Goal: Information Seeking & Learning: Learn about a topic

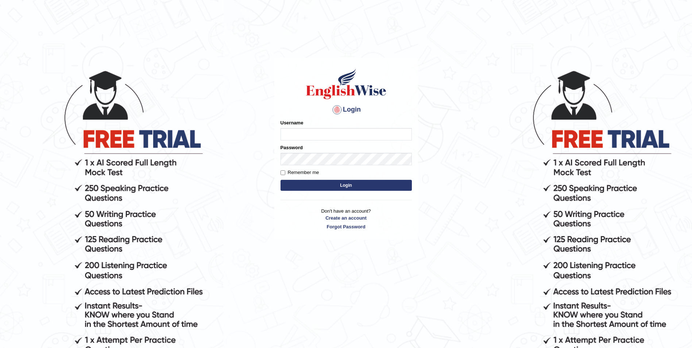
type input "Woldemariam12"
click at [340, 187] on button "Login" at bounding box center [346, 185] width 131 height 11
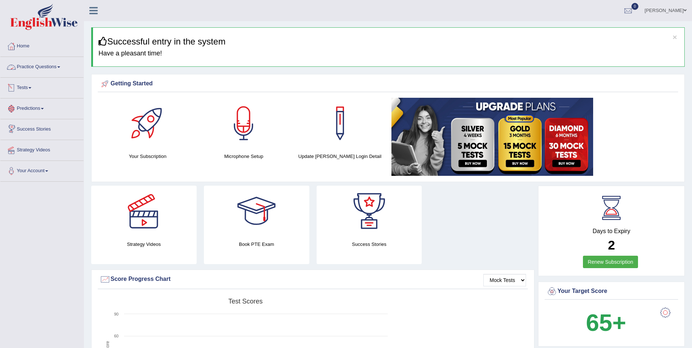
click at [57, 62] on link "Practice Questions" at bounding box center [41, 66] width 83 height 18
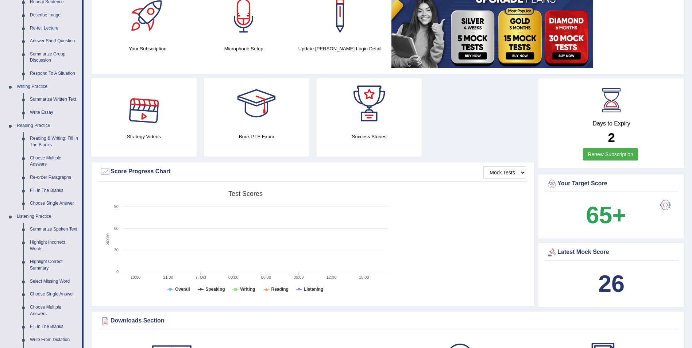
scroll to position [110, 0]
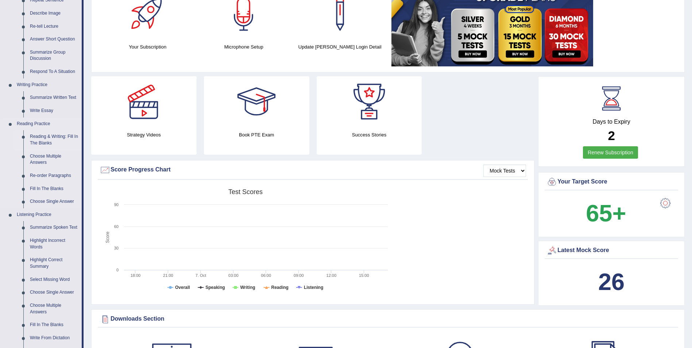
click at [57, 136] on link "Reading & Writing: Fill In The Blanks" at bounding box center [54, 139] width 55 height 19
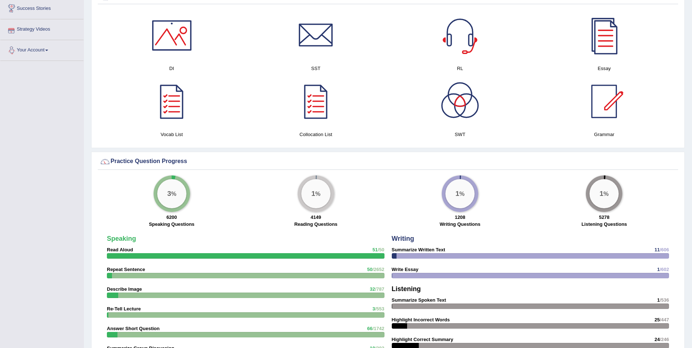
scroll to position [422, 0]
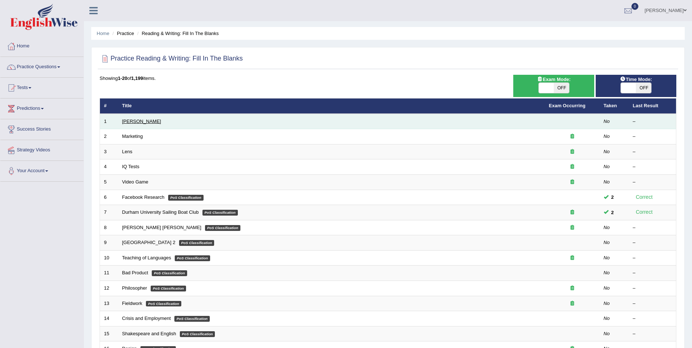
click at [140, 122] on link "Estee Lauder" at bounding box center [141, 121] width 39 height 5
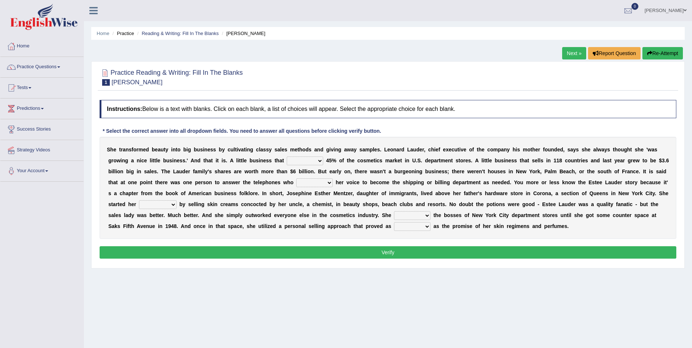
click at [287, 160] on select "has controls makes maintains" at bounding box center [305, 161] width 37 height 9
click at [287, 157] on select "has controls makes maintains" at bounding box center [305, 161] width 37 height 9
select select "has"
click at [287, 157] on select "has controls makes maintains" at bounding box center [305, 161] width 37 height 9
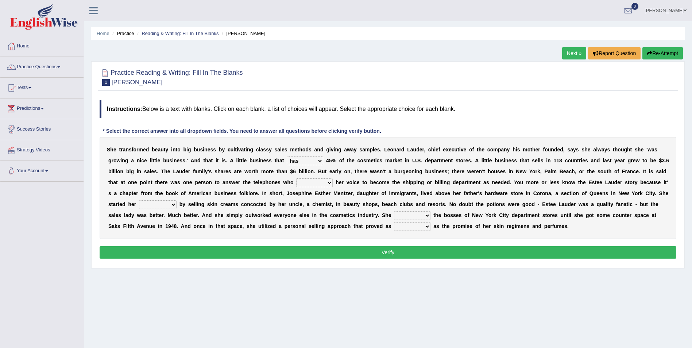
click at [296, 181] on select "switched changed raised used" at bounding box center [314, 182] width 37 height 9
click at [296, 184] on select "switched changed raised used" at bounding box center [314, 182] width 37 height 9
select select "switched"
click at [296, 178] on select "switched changed raised used" at bounding box center [314, 182] width 37 height 9
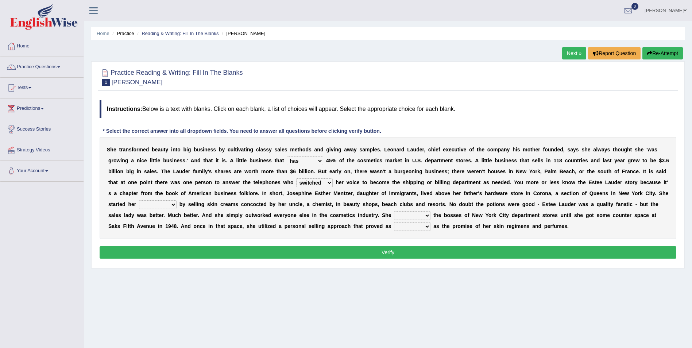
click at [177, 200] on select "job institute companion enterprise" at bounding box center [158, 204] width 38 height 9
select select "enterprise"
click at [177, 200] on select "job institute companion enterprise" at bounding box center [158, 204] width 38 height 9
click at [394, 214] on select "stated bridged stalked heaved" at bounding box center [412, 215] width 37 height 9
select select "stated"
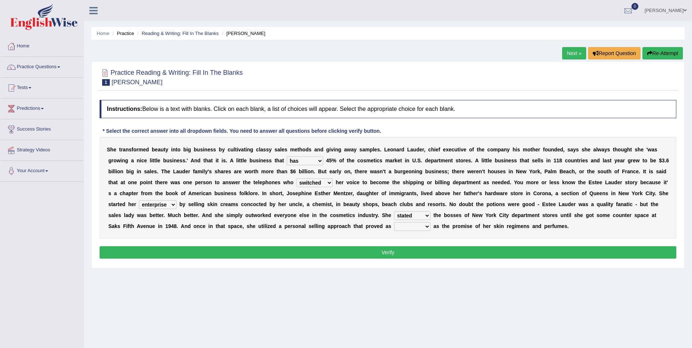
click at [394, 211] on select "stated bridged stalked heaved" at bounding box center [412, 215] width 37 height 9
drag, startPoint x: 217, startPoint y: 213, endPoint x: 212, endPoint y: 213, distance: 5.1
click at [394, 213] on select "stated bridged stalked heaved" at bounding box center [412, 215] width 37 height 9
click at [242, 320] on div "Home Practice Reading & Writing: Fill In The Blanks Estee Lauder Next » Report …" at bounding box center [388, 182] width 608 height 365
click at [394, 228] on select "potent ruthless potential expensive" at bounding box center [412, 226] width 37 height 9
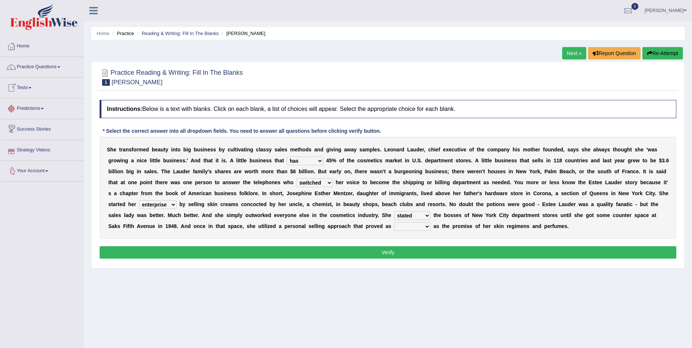
select select "potential"
click at [394, 222] on select "potent ruthless potential expensive" at bounding box center [412, 226] width 37 height 9
click at [335, 256] on button "Verify" at bounding box center [388, 252] width 577 height 12
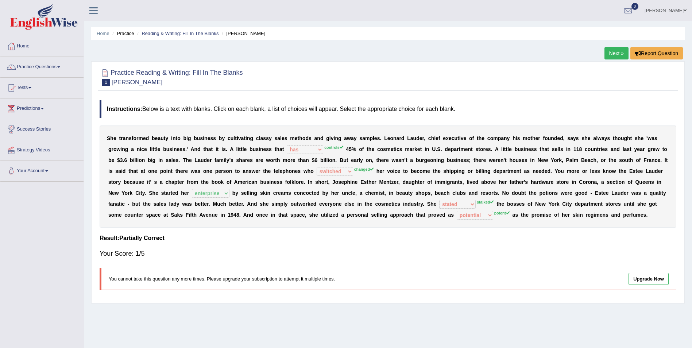
click at [616, 52] on link "Next »" at bounding box center [617, 53] width 24 height 12
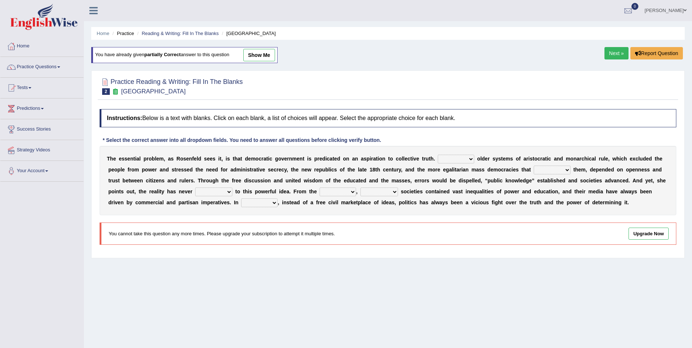
click at [453, 160] on select "Like Unlike Likely Safely" at bounding box center [456, 159] width 37 height 9
click at [475, 272] on div "Home Practice Reading & Writing: Fill In The Blanks New Republic You have alrea…" at bounding box center [388, 182] width 608 height 365
click at [619, 51] on link "Next »" at bounding box center [617, 53] width 24 height 12
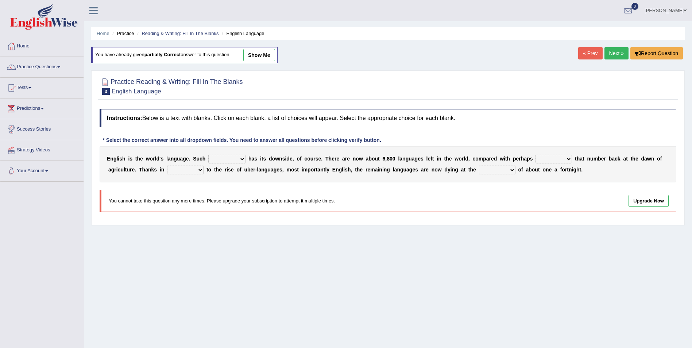
click at [609, 54] on link "Next »" at bounding box center [617, 53] width 24 height 12
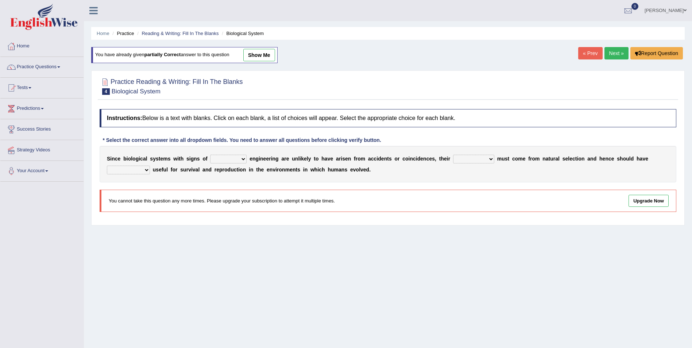
click at [600, 66] on div "Home Practice Reading & Writing: Fill In The Blanks Biological System You have …" at bounding box center [388, 182] width 608 height 365
click at [616, 53] on link "Next »" at bounding box center [617, 53] width 24 height 12
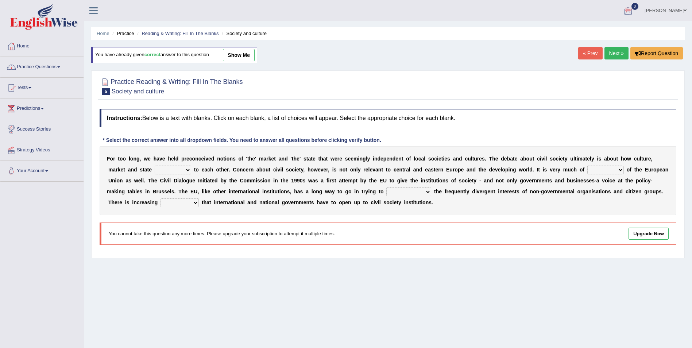
click at [614, 52] on link "Next »" at bounding box center [617, 53] width 24 height 12
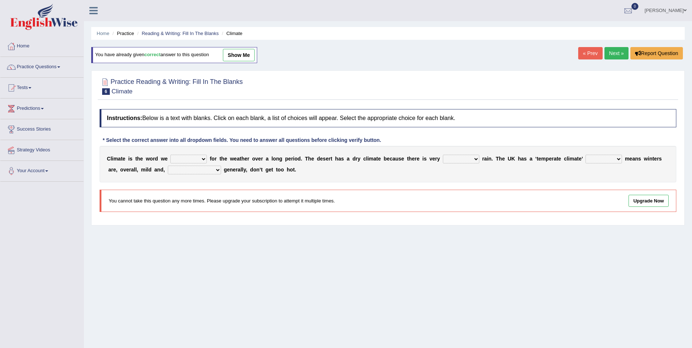
drag, startPoint x: 609, startPoint y: 56, endPoint x: 602, endPoint y: 57, distance: 7.4
click at [609, 56] on link "Next »" at bounding box center [617, 53] width 24 height 12
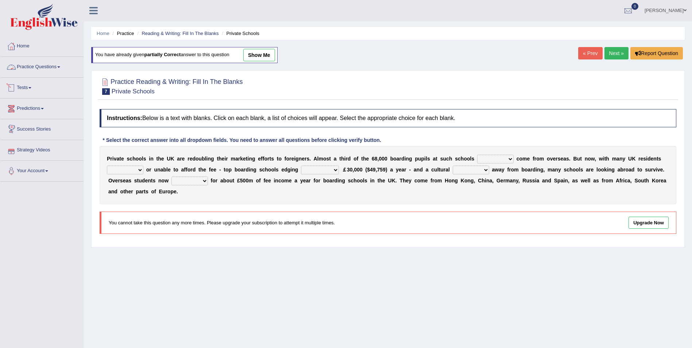
click at [61, 69] on link "Practice Questions" at bounding box center [41, 66] width 83 height 18
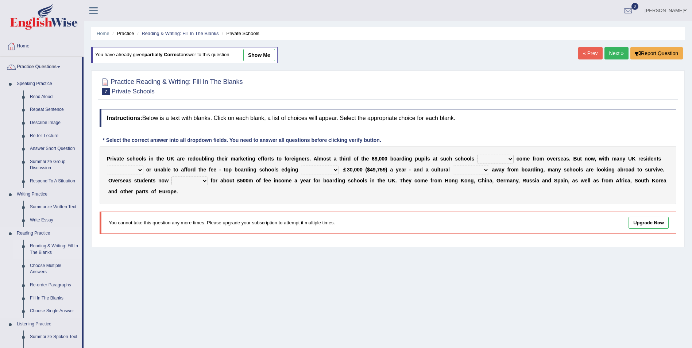
click at [67, 246] on link "Reading & Writing: Fill In The Blanks" at bounding box center [54, 249] width 55 height 19
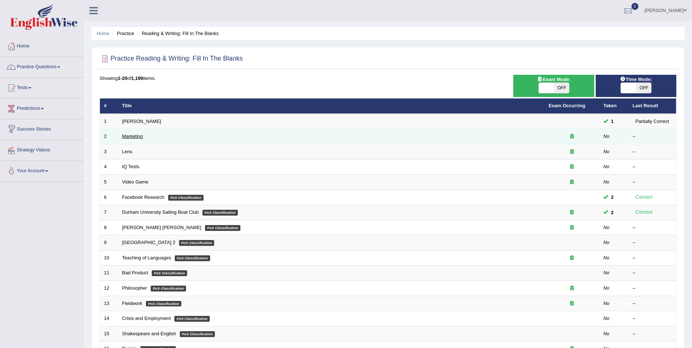
click at [142, 135] on link "Marketing" at bounding box center [132, 136] width 21 height 5
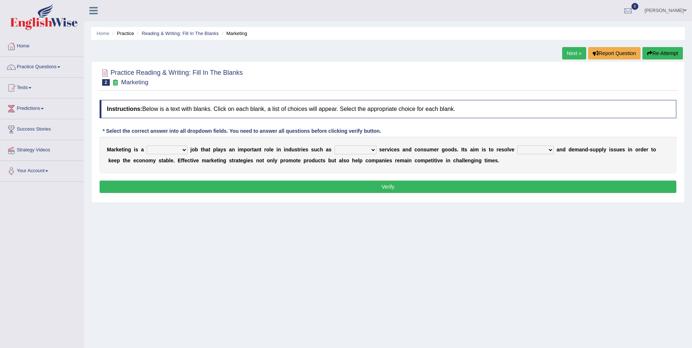
click at [181, 149] on select "professional flexible parochial descriptive" at bounding box center [167, 150] width 41 height 9
select select "professional"
click at [147, 146] on select "professional flexible parochial descriptive" at bounding box center [167, 150] width 41 height 9
click at [377, 151] on b at bounding box center [378, 150] width 3 height 6
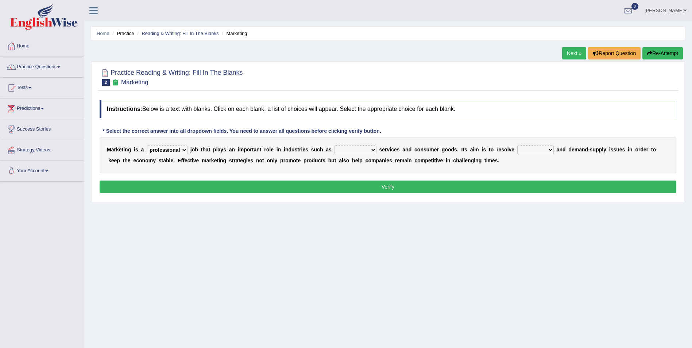
click at [355, 151] on select "civil financial conventional foremost" at bounding box center [356, 150] width 42 height 9
select select "financial"
click at [335, 146] on select "civil financial conventional foremost" at bounding box center [356, 150] width 42 height 9
click at [521, 150] on select "imbalance excess symmetry budget" at bounding box center [536, 150] width 37 height 9
select select "budget"
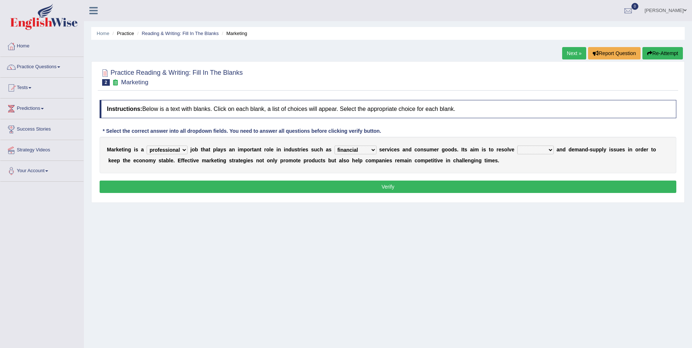
click at [518, 146] on select "imbalance excess symmetry budget" at bounding box center [536, 150] width 37 height 9
click at [384, 188] on button "Verify" at bounding box center [388, 187] width 577 height 12
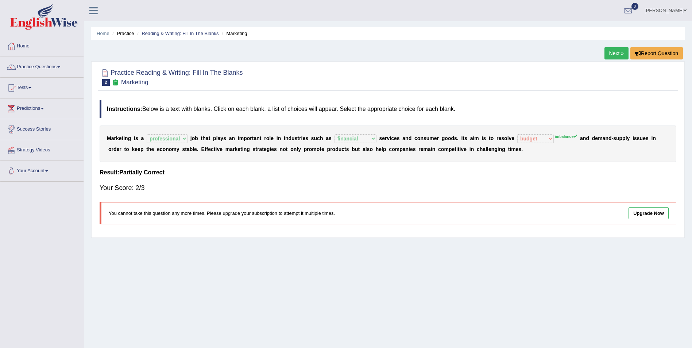
click at [617, 54] on link "Next »" at bounding box center [617, 53] width 24 height 12
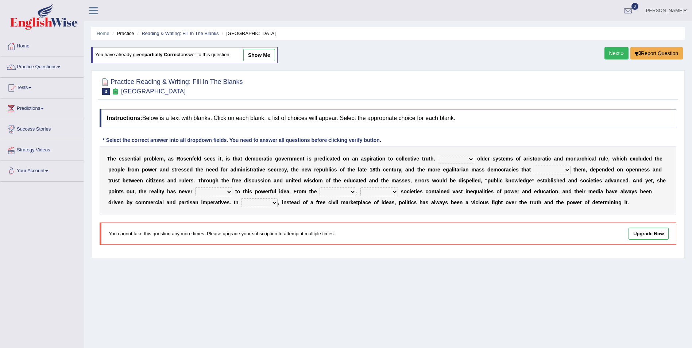
drag, startPoint x: 623, startPoint y: 55, endPoint x: 617, endPoint y: 59, distance: 7.9
click at [623, 55] on link "Next »" at bounding box center [617, 53] width 24 height 12
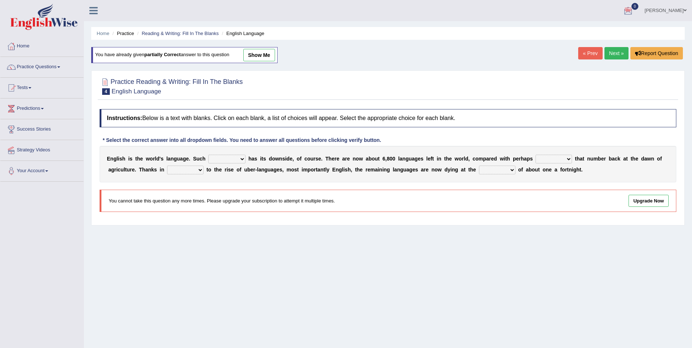
drag, startPoint x: 672, startPoint y: 108, endPoint x: 669, endPoint y: -8, distance: 115.4
click at [669, 0] on html "Toggle navigation Home Practice Questions Speaking Practice Read Aloud Repeat S…" at bounding box center [346, 174] width 692 height 348
click at [618, 48] on link "Next »" at bounding box center [617, 53] width 24 height 12
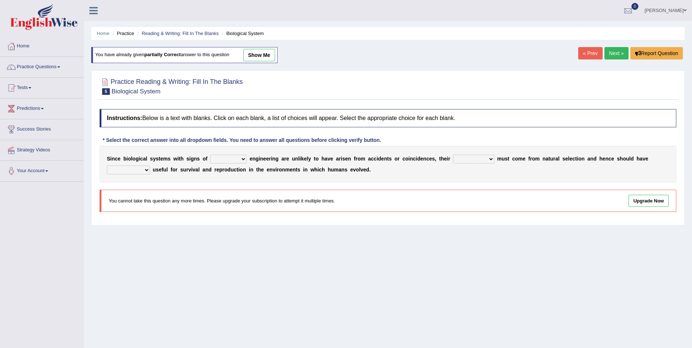
click at [619, 51] on link "Next »" at bounding box center [617, 53] width 24 height 12
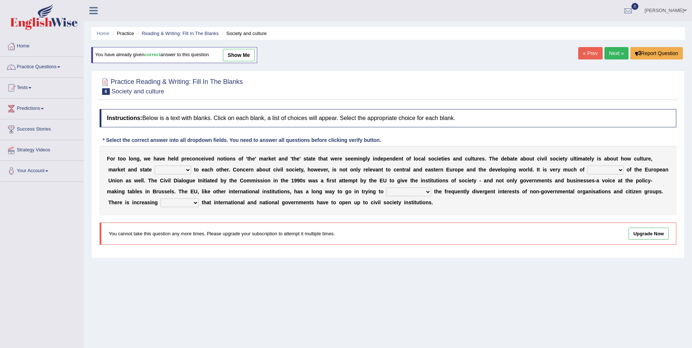
click at [611, 50] on link "Next »" at bounding box center [617, 53] width 24 height 12
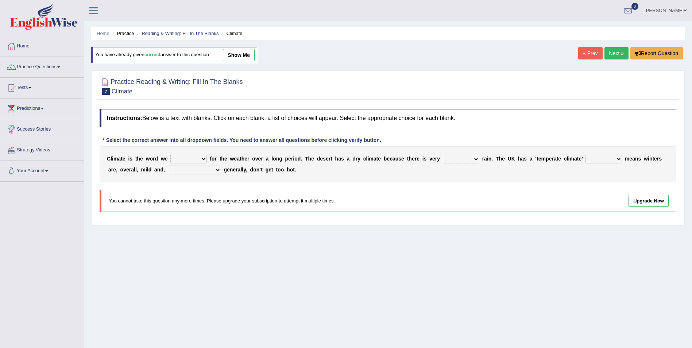
click at [610, 53] on link "Next »" at bounding box center [617, 53] width 24 height 12
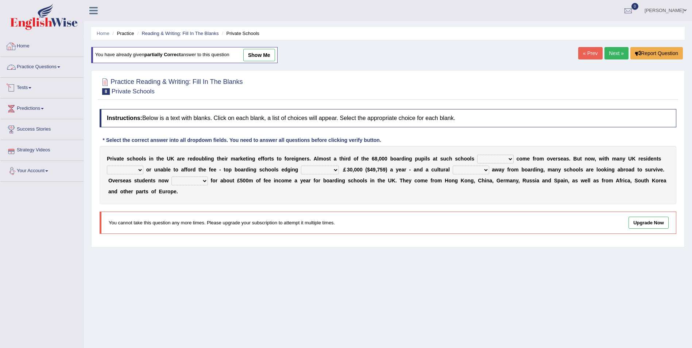
click at [62, 65] on link "Practice Questions" at bounding box center [41, 66] width 83 height 18
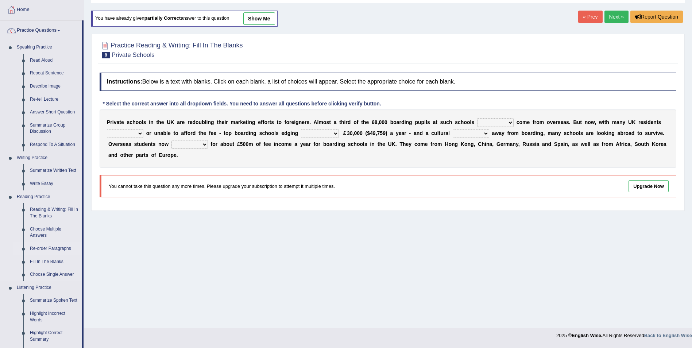
scroll to position [73, 0]
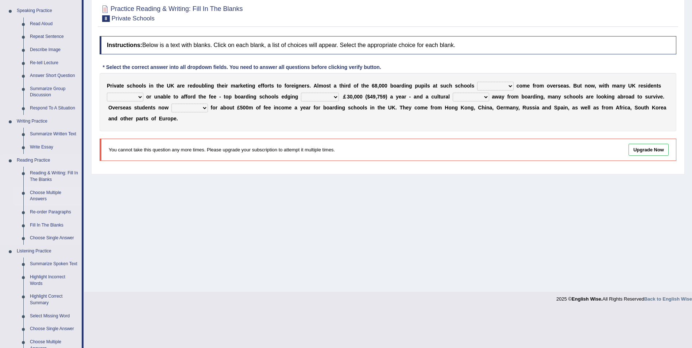
click at [54, 191] on link "Choose Multiple Answers" at bounding box center [54, 196] width 55 height 19
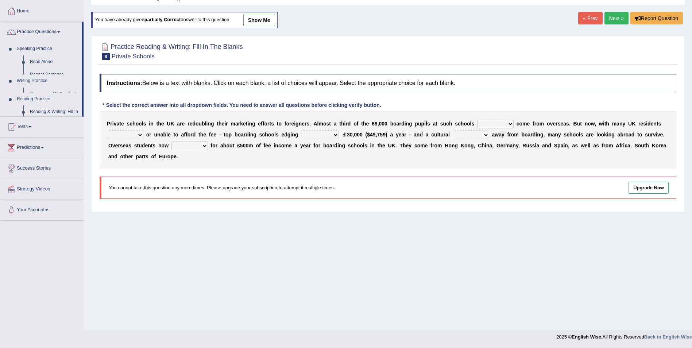
scroll to position [35, 0]
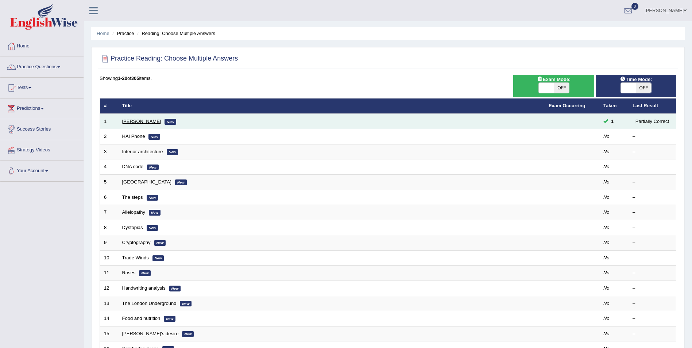
click at [131, 119] on link "[PERSON_NAME]" at bounding box center [141, 121] width 39 height 5
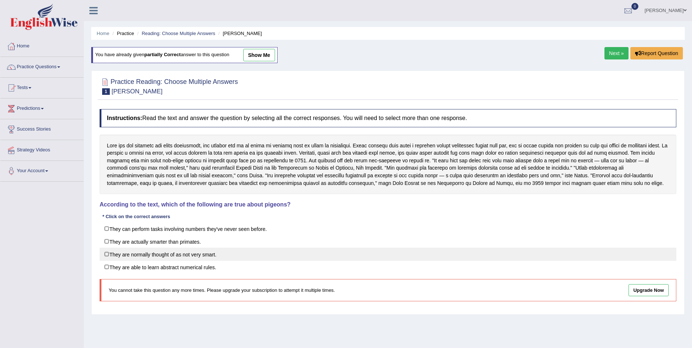
click at [109, 256] on label "They are normally thought of as not very smart." at bounding box center [388, 254] width 577 height 13
checkbox input "true"
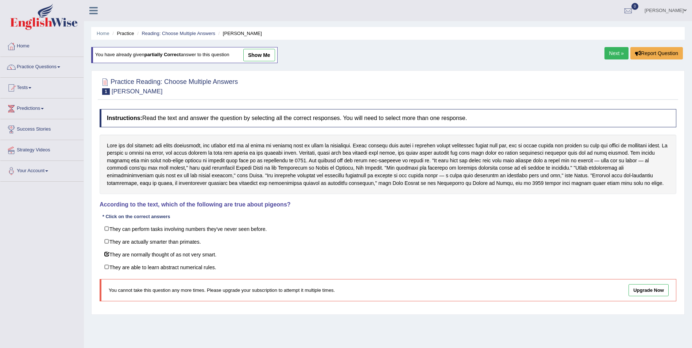
click at [611, 56] on link "Next »" at bounding box center [617, 53] width 24 height 12
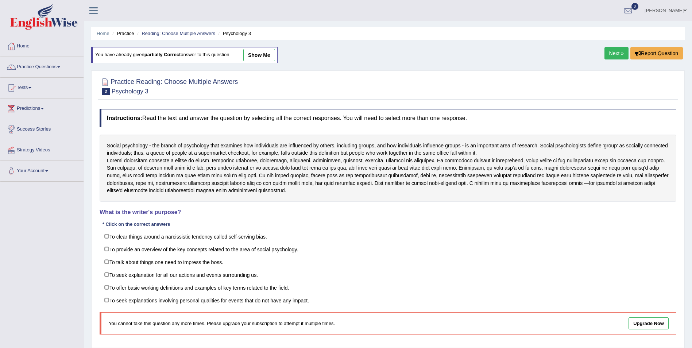
click at [606, 58] on link "Next »" at bounding box center [617, 53] width 24 height 12
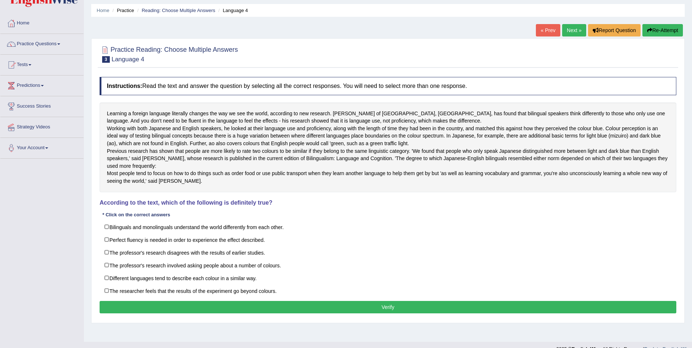
scroll to position [10, 0]
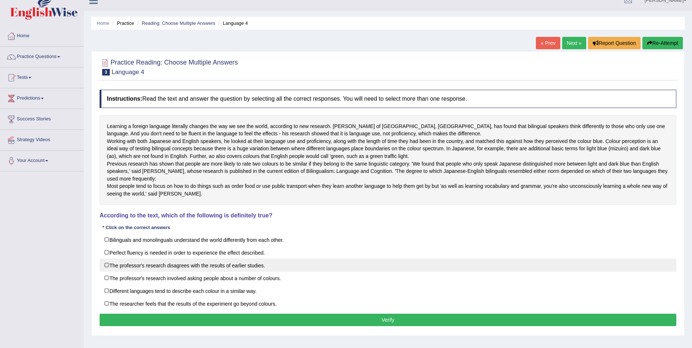
click at [105, 272] on label "The professor's research disagrees with the results of earlier studies." at bounding box center [388, 265] width 577 height 13
checkbox input "true"
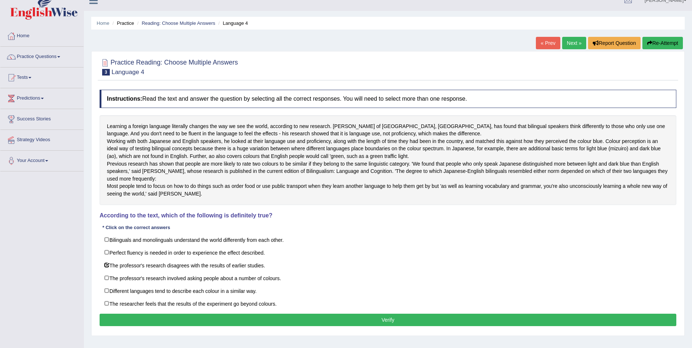
click at [299, 326] on button "Verify" at bounding box center [388, 320] width 577 height 12
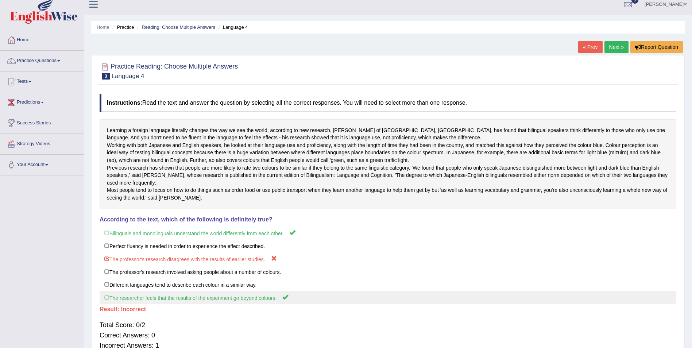
scroll to position [0, 0]
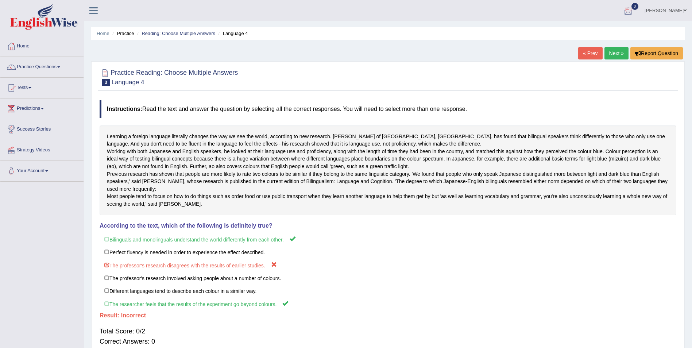
click at [677, 7] on link "Roza" at bounding box center [666, 9] width 53 height 19
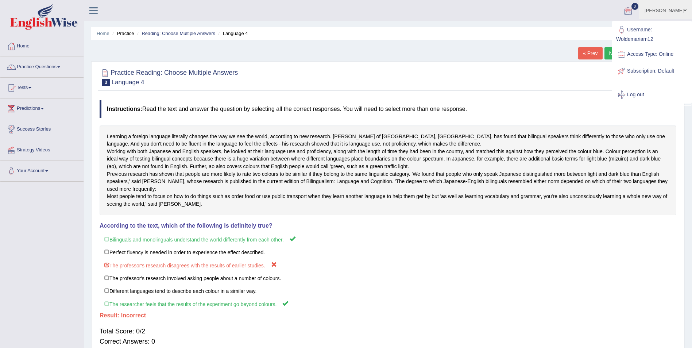
click at [636, 93] on link "Log out" at bounding box center [652, 95] width 79 height 17
